Goal: Transaction & Acquisition: Purchase product/service

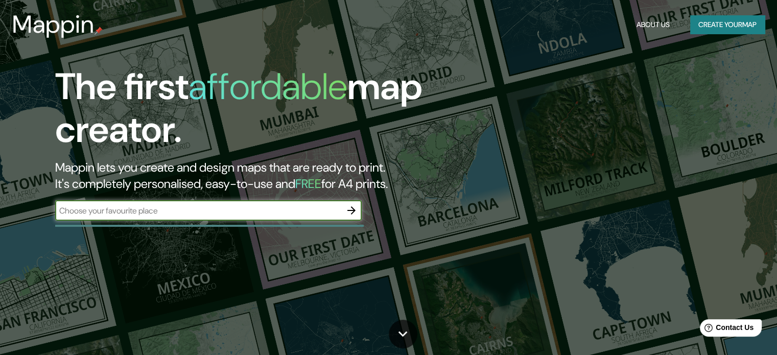
click at [264, 212] on input "text" at bounding box center [198, 211] width 286 height 12
type input "ensenada"
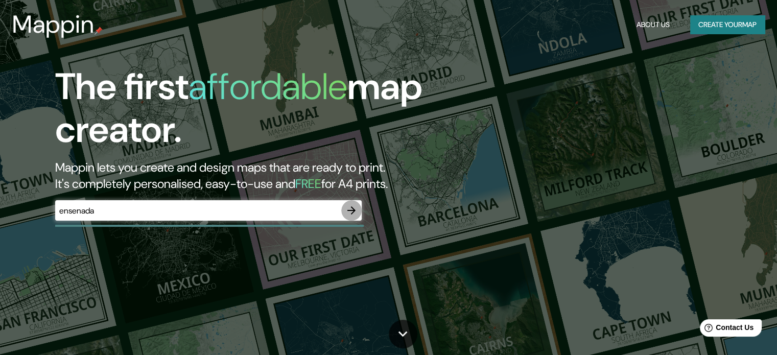
click at [353, 208] on icon "button" at bounding box center [351, 210] width 8 height 8
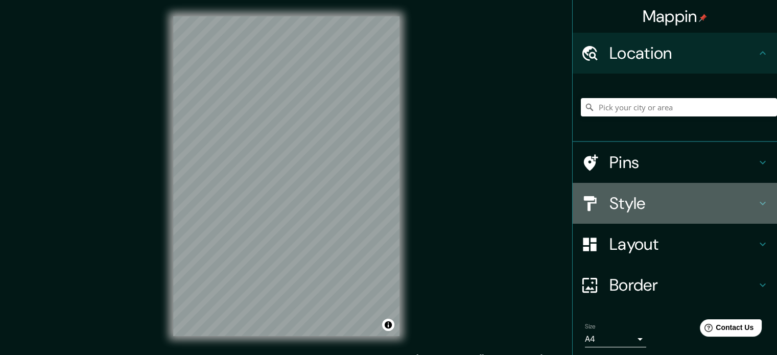
click at [619, 214] on div "Style" at bounding box center [675, 203] width 204 height 41
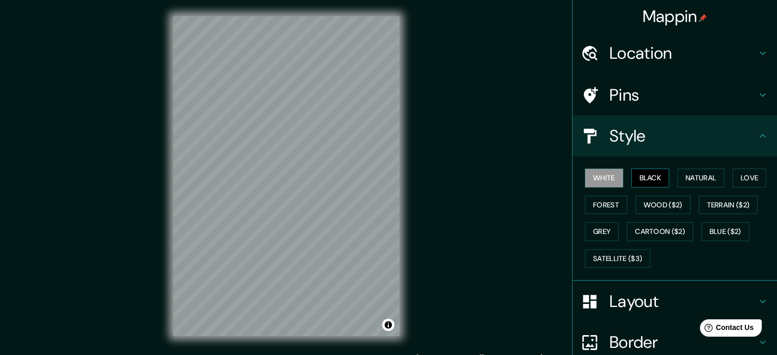
click at [640, 177] on button "Black" at bounding box center [650, 178] width 38 height 19
click at [678, 176] on button "Natural" at bounding box center [700, 178] width 47 height 19
click at [623, 88] on h4 "Pins" at bounding box center [682, 95] width 147 height 20
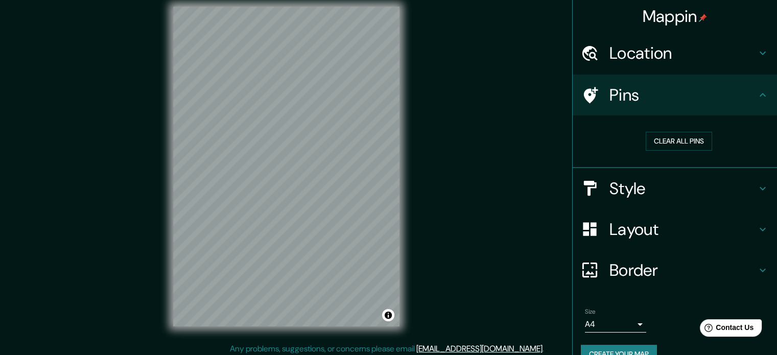
scroll to position [11, 0]
click at [404, 279] on div "© Mapbox © OpenStreetMap Improve this map" at bounding box center [286, 165] width 259 height 352
click at [413, 264] on div "© Mapbox © OpenStreetMap Improve this map" at bounding box center [286, 165] width 259 height 352
click at [267, 179] on div at bounding box center [271, 175] width 8 height 8
click at [618, 95] on h4 "Pins" at bounding box center [682, 95] width 147 height 20
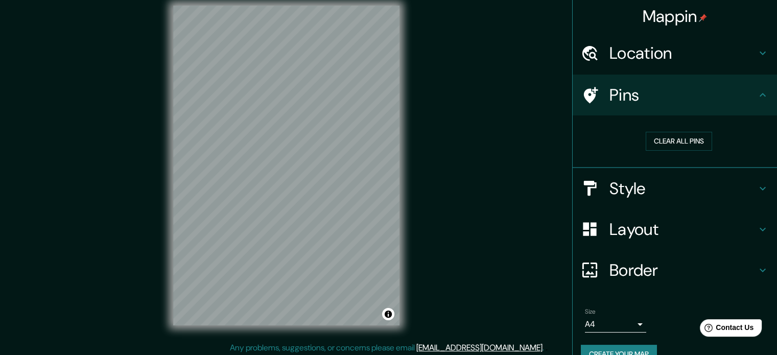
click at [266, 182] on div "Mappin Location Pins Clear all pins Style Layout Border Choose a border. Hint :…" at bounding box center [388, 173] width 777 height 369
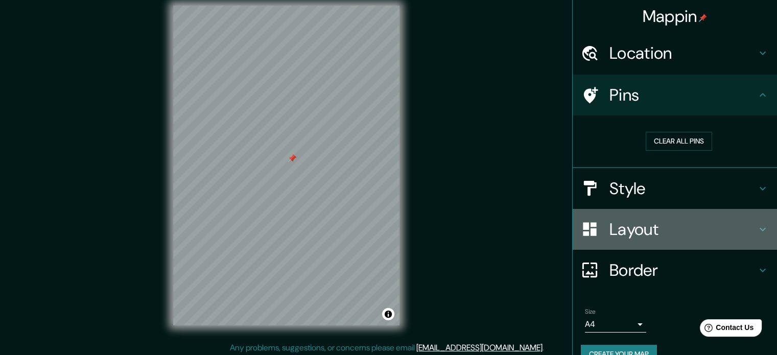
click at [599, 214] on div "Layout" at bounding box center [675, 229] width 204 height 41
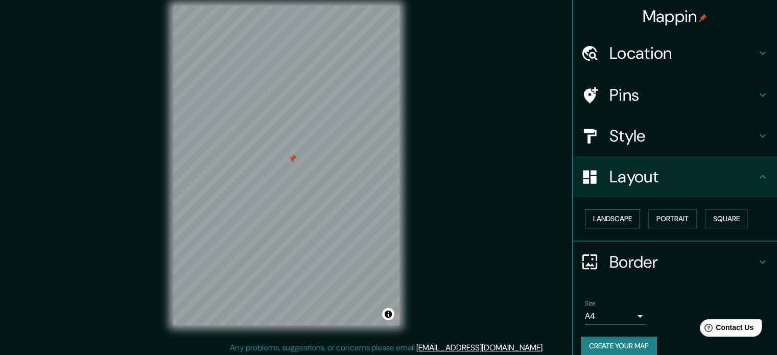
click at [607, 216] on button "Landscape" at bounding box center [612, 218] width 55 height 19
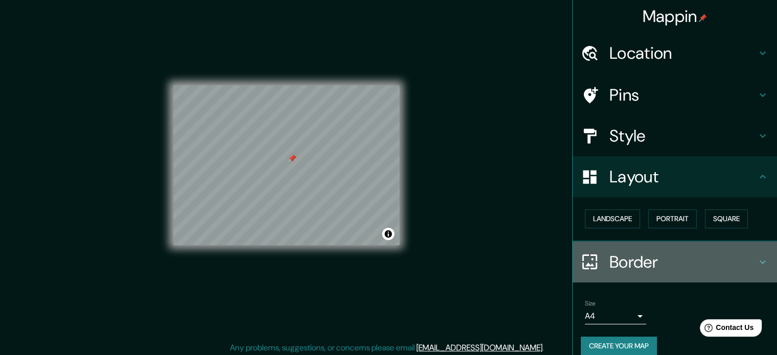
click at [674, 263] on h4 "Border" at bounding box center [682, 262] width 147 height 20
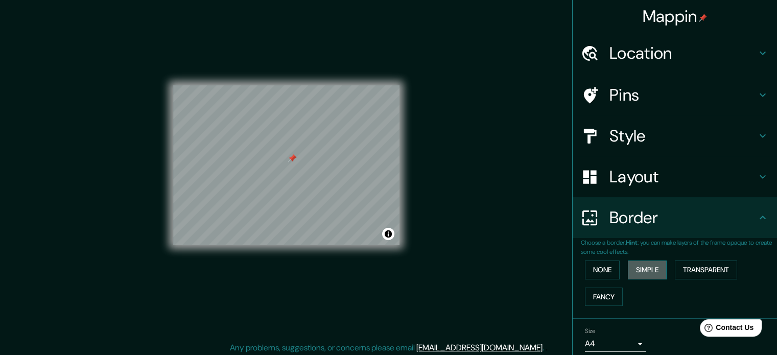
click at [639, 270] on button "Simple" at bounding box center [647, 270] width 39 height 19
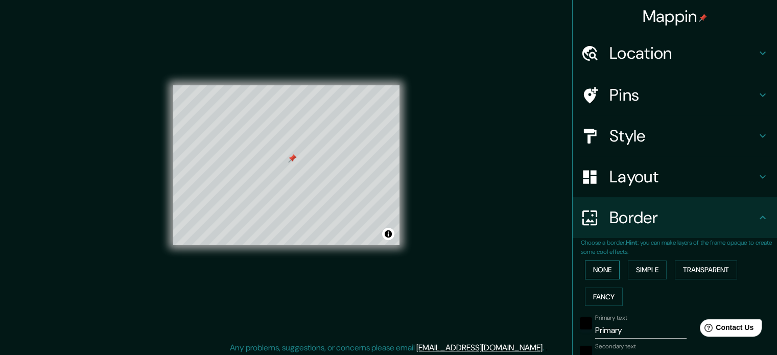
click at [588, 270] on button "None" at bounding box center [602, 270] width 35 height 19
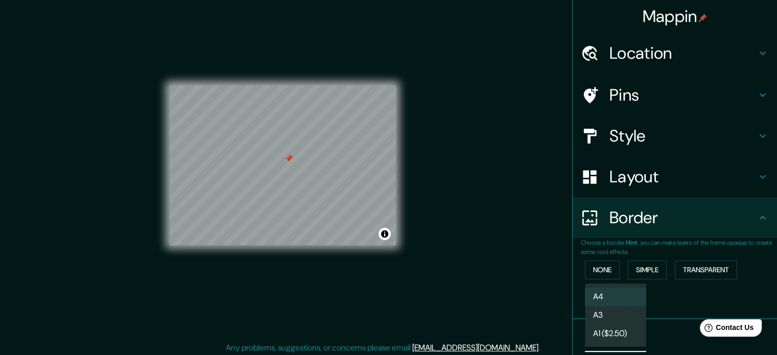
click at [619, 343] on body "Mappin Location Pins Style Layout Border Choose a border. Hint : you can make l…" at bounding box center [388, 166] width 777 height 355
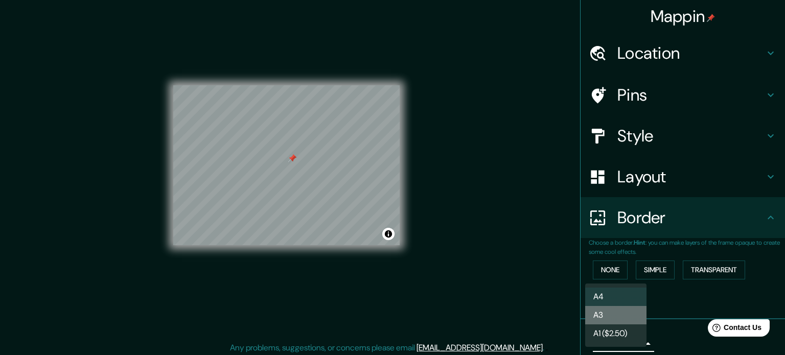
click at [609, 315] on li "A3" at bounding box center [615, 315] width 61 height 18
type input "a4"
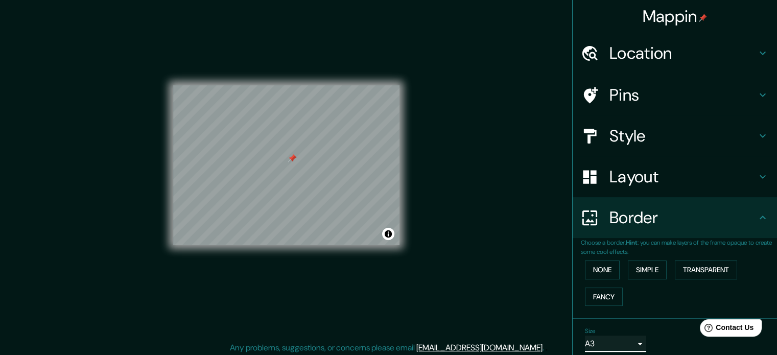
scroll to position [39, 0]
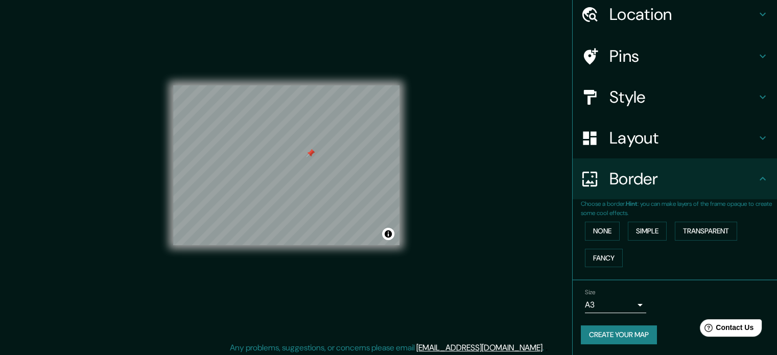
click at [625, 337] on button "Create your map" at bounding box center [619, 334] width 76 height 19
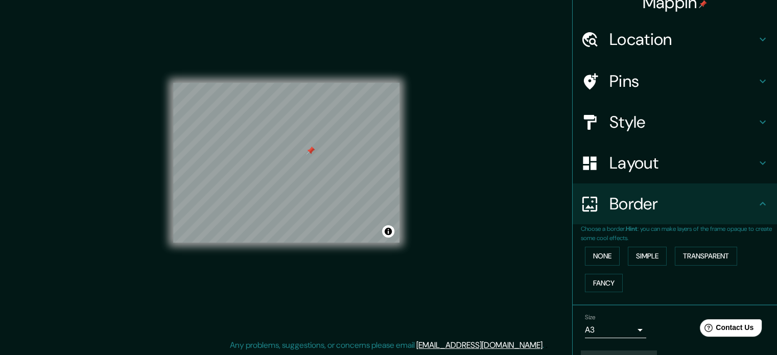
scroll to position [0, 0]
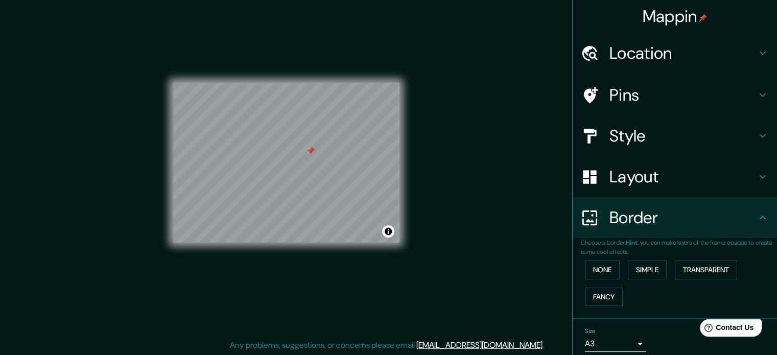
click at [652, 12] on h4 "Mappin" at bounding box center [675, 16] width 65 height 20
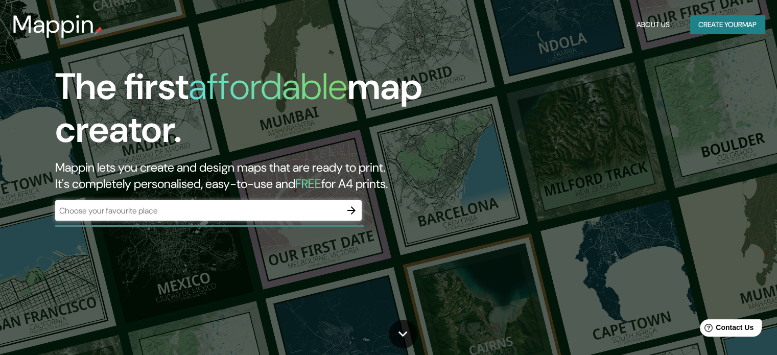
click at [512, 65] on div "The first affordable map creator. Mappin lets you create and design maps that a…" at bounding box center [388, 177] width 777 height 355
click at [322, 211] on input "text" at bounding box center [198, 211] width 286 height 12
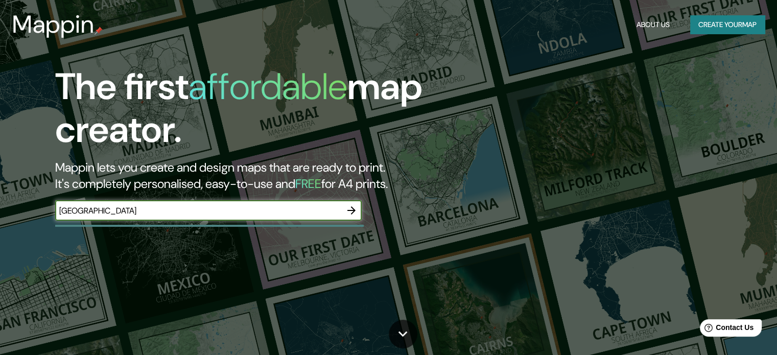
type input "[GEOGRAPHIC_DATA]"
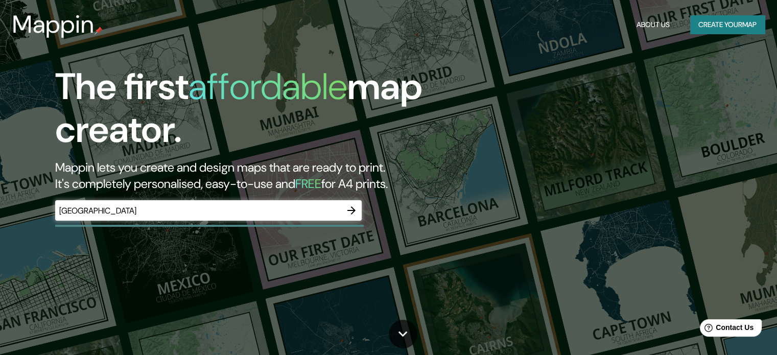
drag, startPoint x: 362, startPoint y: 217, endPoint x: 372, endPoint y: 229, distance: 16.0
click at [341, 210] on input "[GEOGRAPHIC_DATA]" at bounding box center [198, 211] width 286 height 12
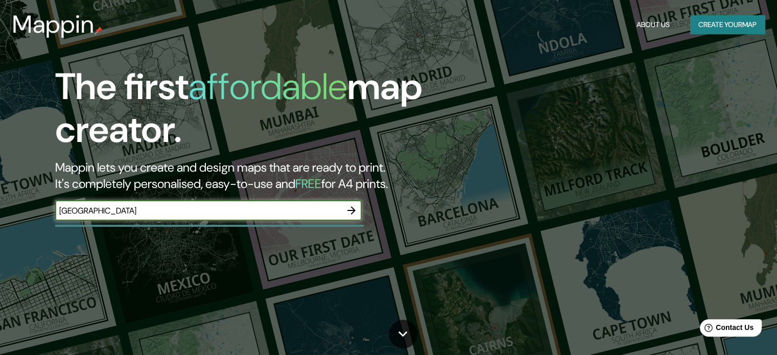
click at [353, 210] on icon "button" at bounding box center [351, 210] width 8 height 8
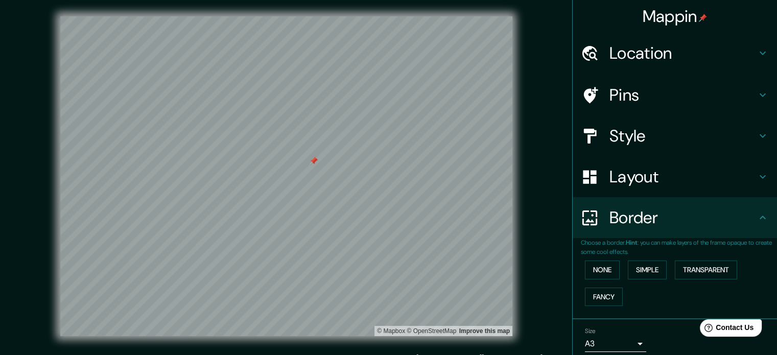
scroll to position [39, 0]
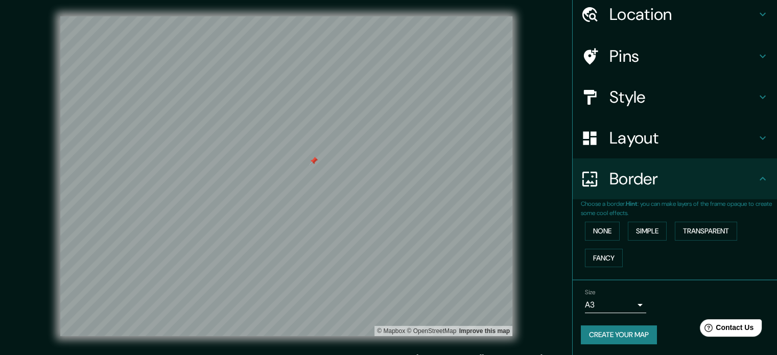
click at [617, 328] on button "Create your map" at bounding box center [619, 334] width 76 height 19
click at [19, 117] on div "Mappin Location Pins Style Layout Border Choose a border. Hint : you can make l…" at bounding box center [388, 184] width 777 height 369
